Goal: Navigation & Orientation: Find specific page/section

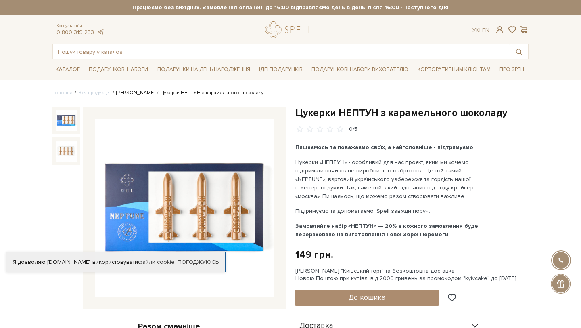
click at [128, 92] on link "[PERSON_NAME]" at bounding box center [135, 93] width 39 height 6
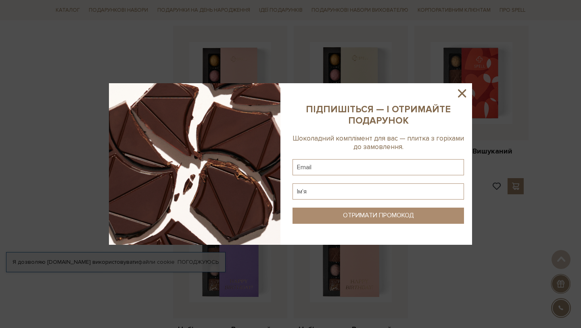
scroll to position [837, 0]
click at [463, 89] on icon at bounding box center [462, 93] width 14 height 14
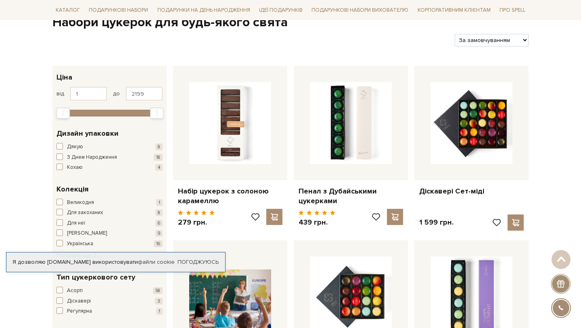
scroll to position [0, 0]
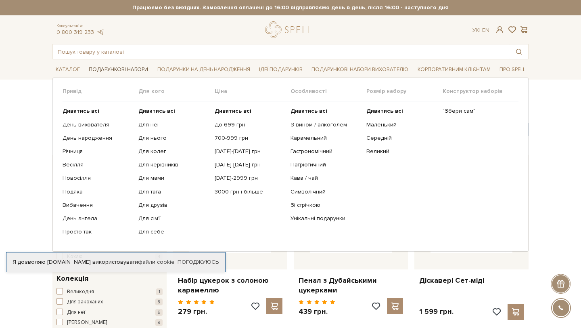
click at [121, 66] on link "Подарункові набори" at bounding box center [119, 69] width 66 height 13
